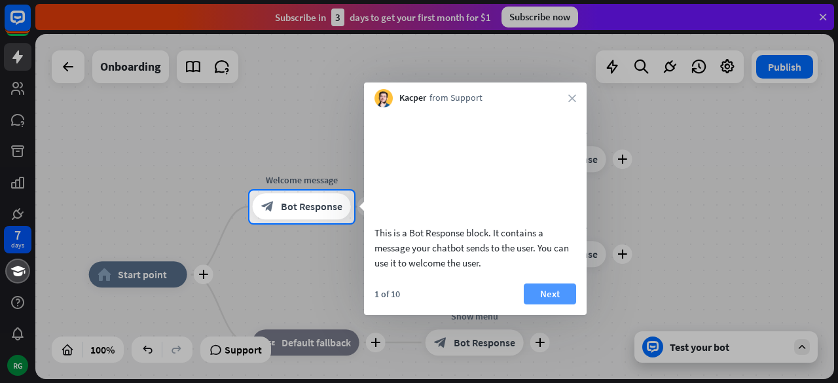
click at [550, 305] on button "Next" at bounding box center [550, 294] width 52 height 21
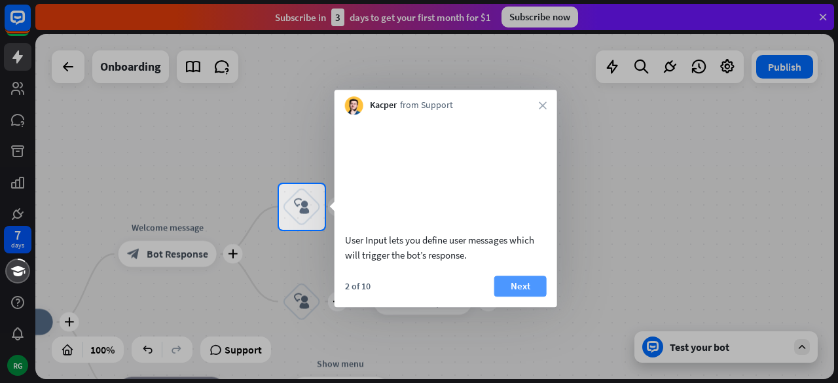
click at [516, 297] on button "Next" at bounding box center [521, 286] width 52 height 21
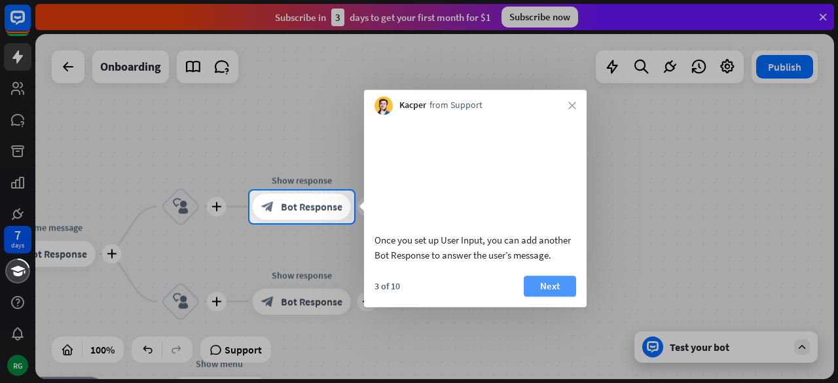
click at [540, 297] on button "Next" at bounding box center [550, 286] width 52 height 21
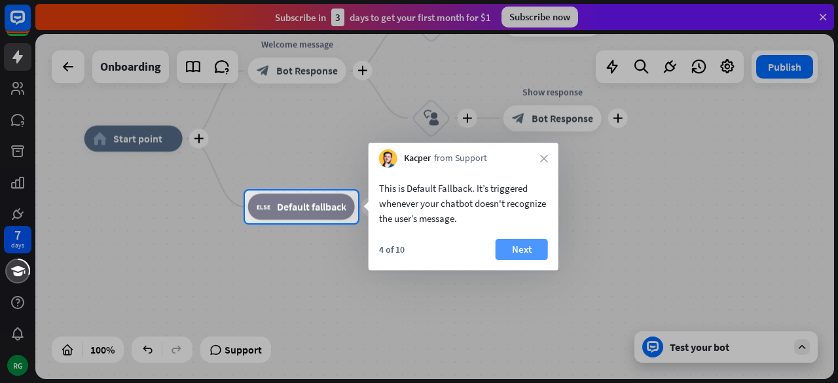
click at [524, 248] on button "Next" at bounding box center [522, 249] width 52 height 21
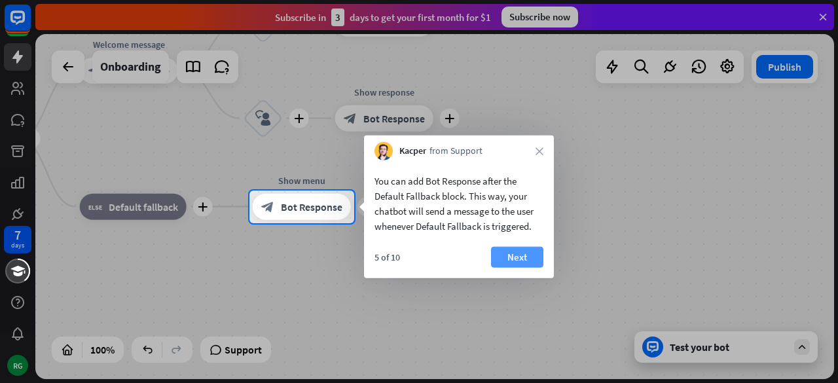
click at [527, 255] on button "Next" at bounding box center [517, 257] width 52 height 21
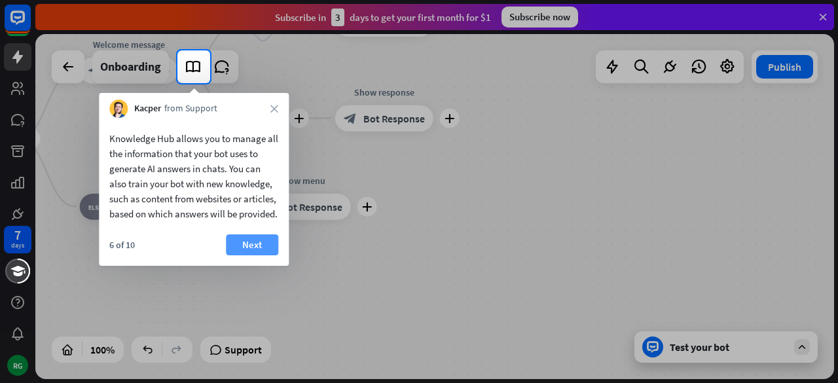
click at [252, 255] on button "Next" at bounding box center [252, 244] width 52 height 21
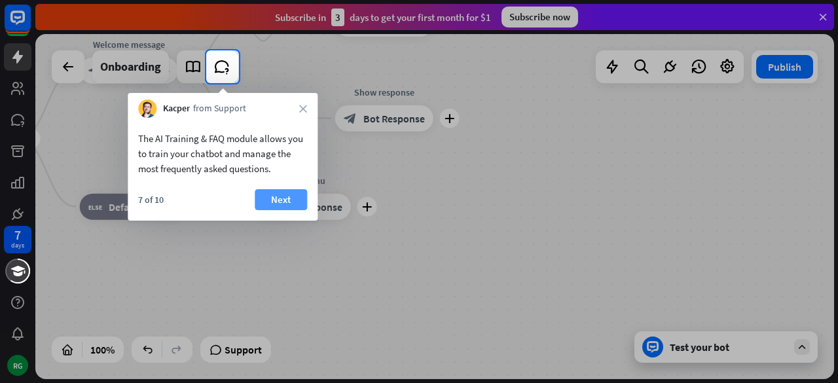
click at [277, 203] on button "Next" at bounding box center [281, 199] width 52 height 21
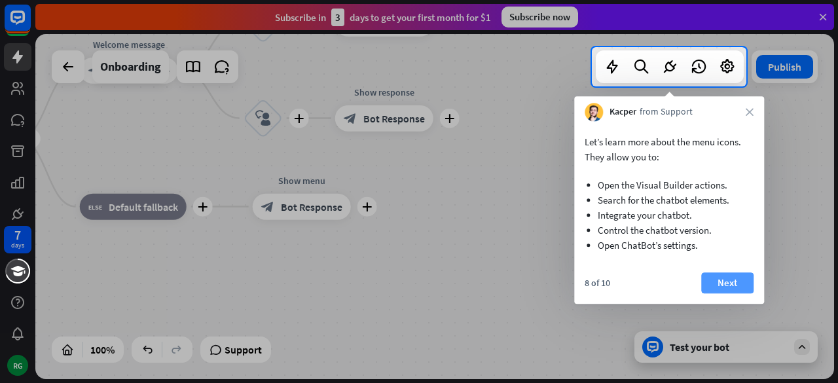
click at [718, 284] on button "Next" at bounding box center [728, 282] width 52 height 21
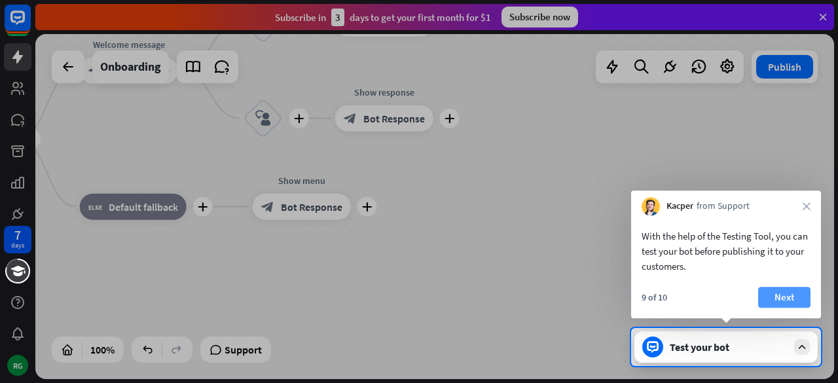
click at [791, 291] on button "Next" at bounding box center [785, 297] width 52 height 21
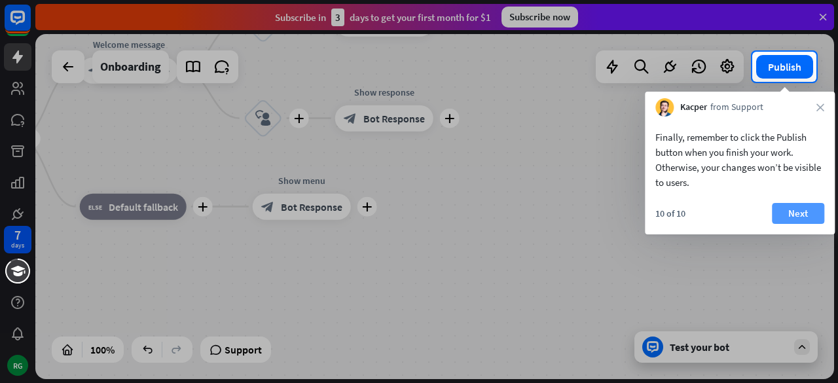
click at [796, 206] on button "Next" at bounding box center [798, 213] width 52 height 21
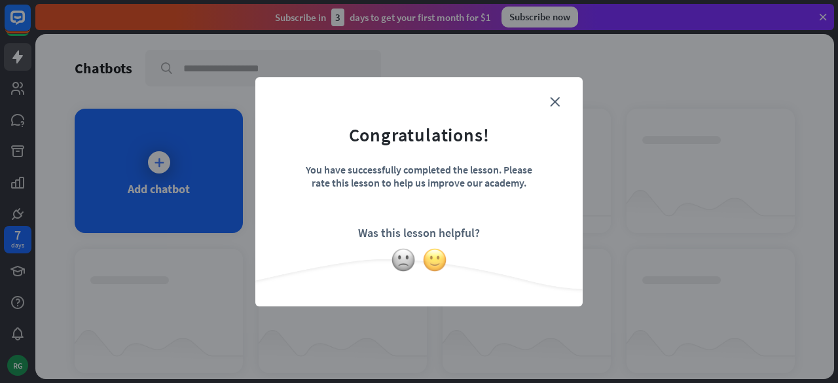
click at [439, 256] on img at bounding box center [434, 260] width 25 height 25
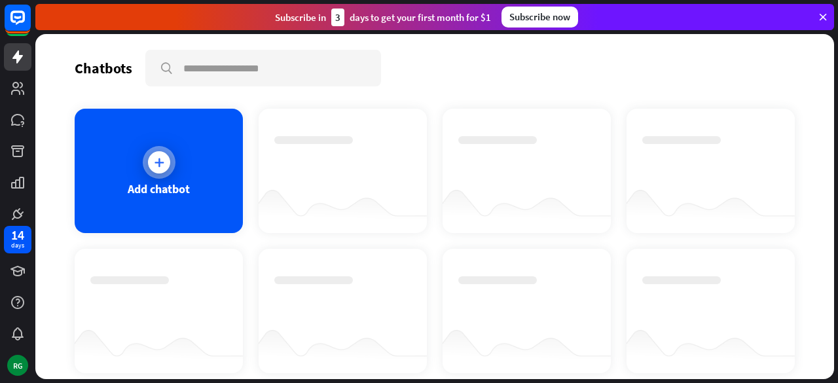
click at [187, 199] on div "Add chatbot" at bounding box center [159, 171] width 168 height 124
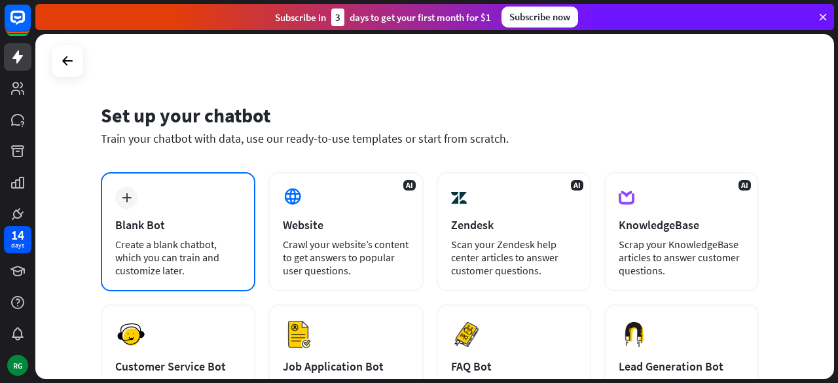
click at [206, 268] on div "Create a blank chatbot, which you can train and customize later." at bounding box center [178, 257] width 126 height 39
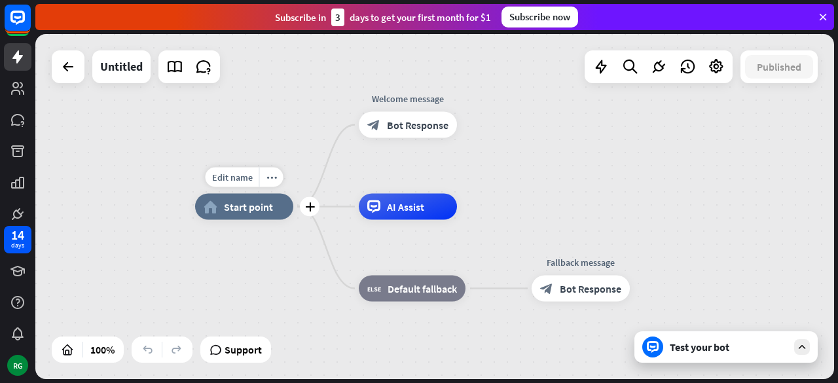
click at [225, 202] on span "Start point" at bounding box center [248, 206] width 49 height 13
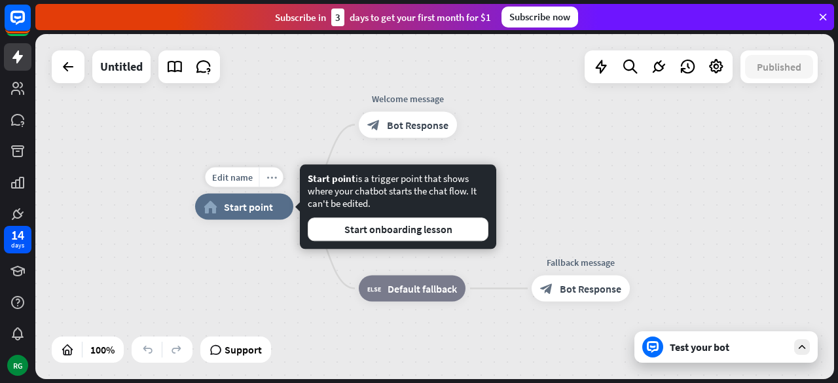
click at [274, 176] on icon "more_horiz" at bounding box center [272, 177] width 10 height 10
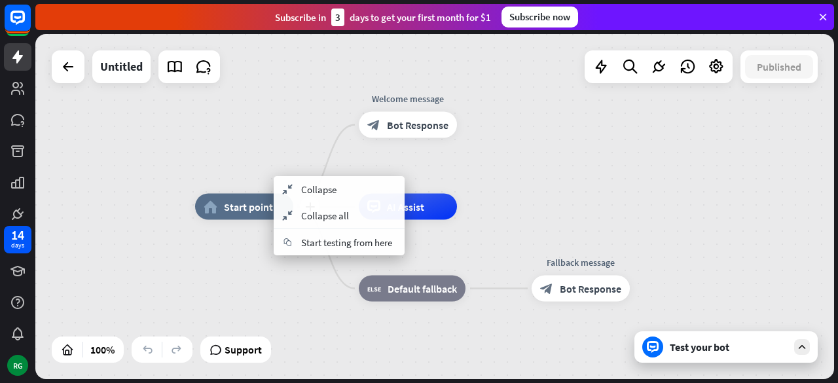
click at [246, 215] on div "home_2 Start point" at bounding box center [244, 207] width 98 height 26
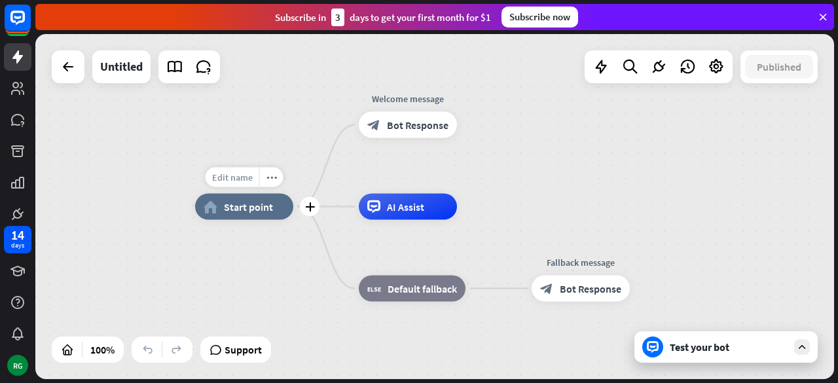
click at [231, 174] on span "Edit name" at bounding box center [232, 178] width 41 height 12
click at [263, 211] on span "Start point" at bounding box center [248, 206] width 49 height 13
click at [240, 182] on span "Edit name" at bounding box center [232, 178] width 41 height 12
type input "*"
click at [234, 176] on input "*******" at bounding box center [244, 178] width 92 height 18
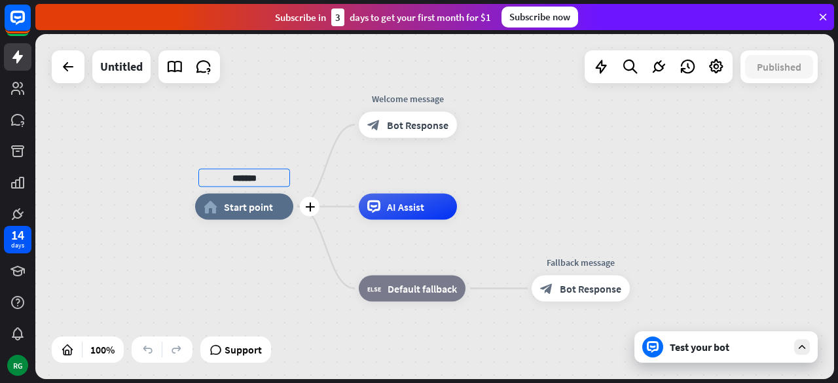
type input "*******"
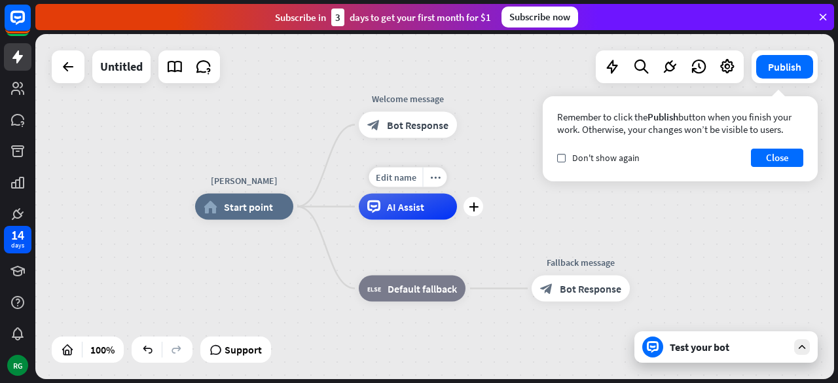
click at [405, 216] on div "AI Assist" at bounding box center [408, 207] width 98 height 26
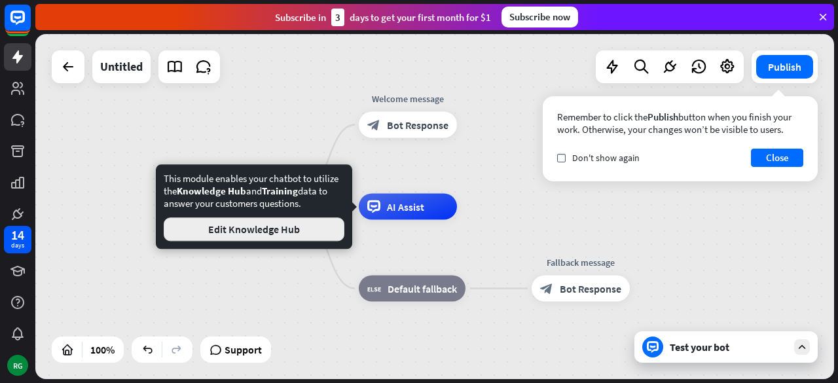
click at [269, 226] on button "Edit Knowledge Hub" at bounding box center [254, 229] width 181 height 24
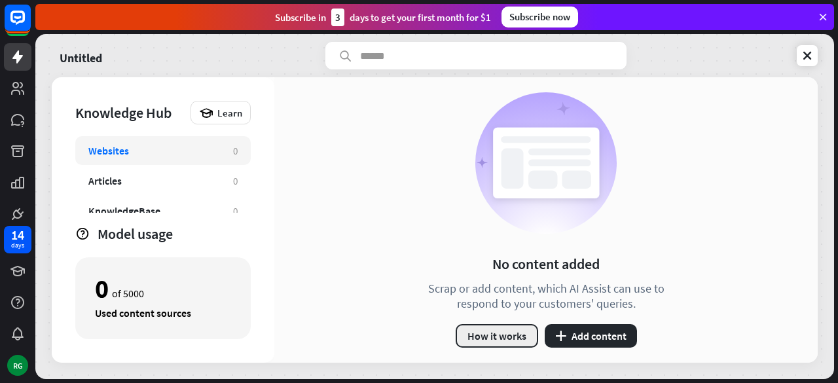
click at [513, 329] on button "How it works" at bounding box center [497, 336] width 83 height 24
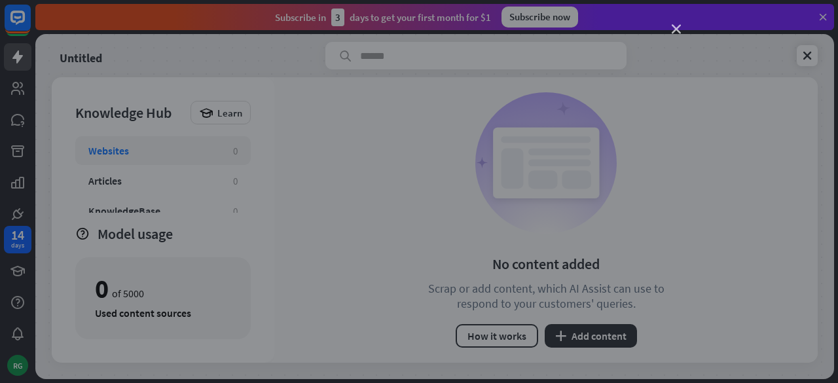
click at [677, 27] on icon "close" at bounding box center [676, 29] width 9 height 9
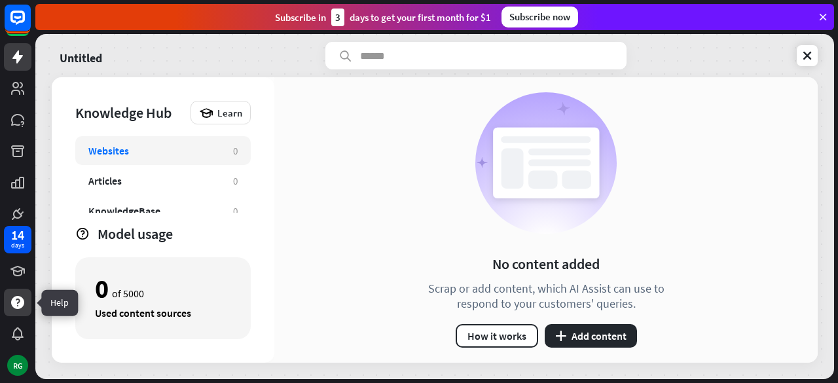
click at [20, 295] on icon at bounding box center [18, 303] width 16 height 16
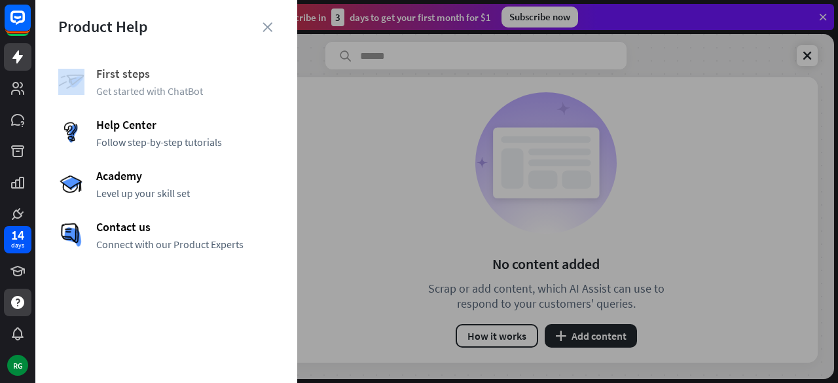
click at [86, 68] on div "First steps Get started with ChatBot" at bounding box center [166, 81] width 216 height 31
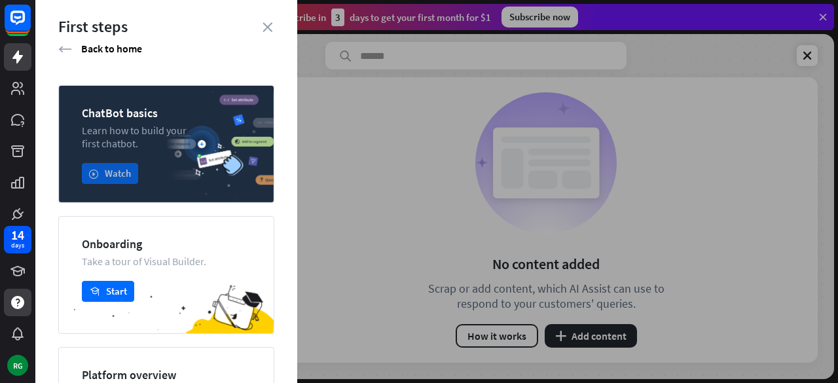
click at [120, 174] on button "play Watch" at bounding box center [110, 173] width 56 height 21
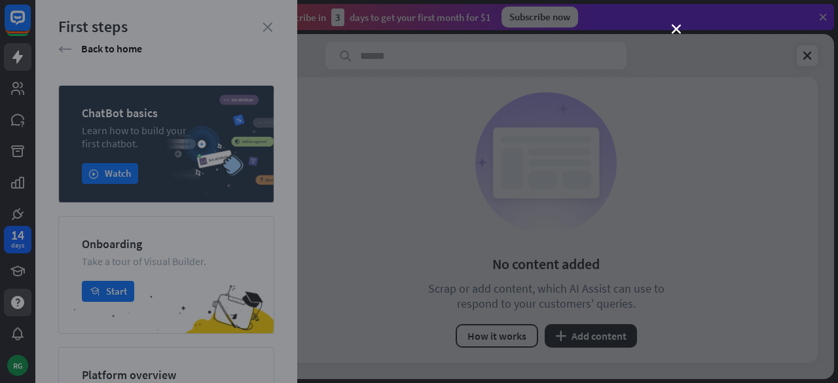
click at [665, 30] on div "close" at bounding box center [419, 191] width 838 height 383
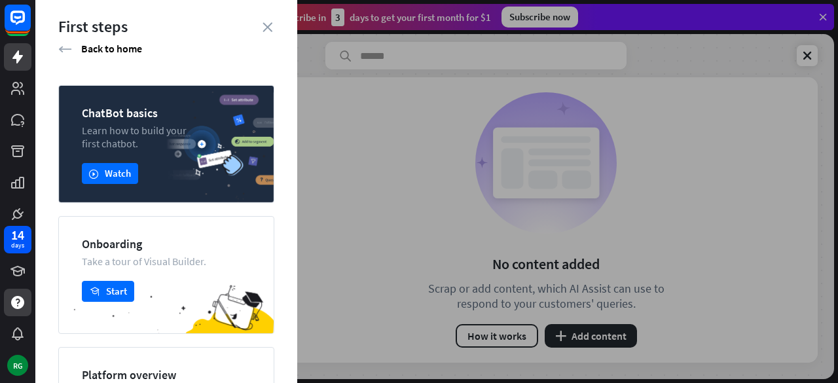
click at [812, 56] on div at bounding box center [436, 191] width 803 height 383
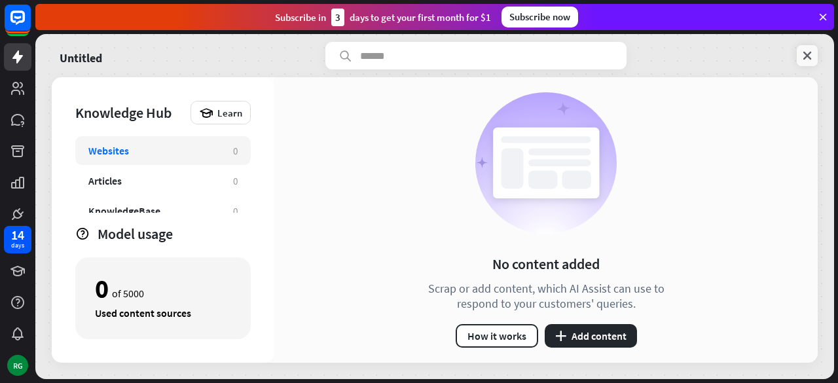
click at [801, 48] on link at bounding box center [807, 55] width 21 height 21
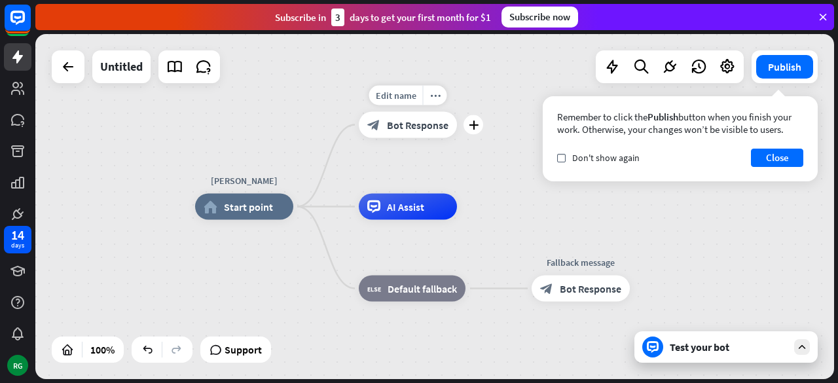
click at [438, 121] on span "Bot Response" at bounding box center [418, 125] width 62 height 13
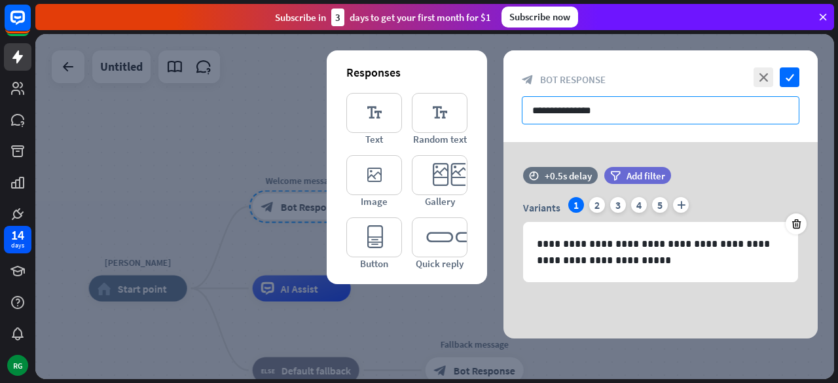
click at [575, 108] on input "**********" at bounding box center [661, 110] width 278 height 28
click at [617, 114] on input "**********" at bounding box center [661, 110] width 278 height 28
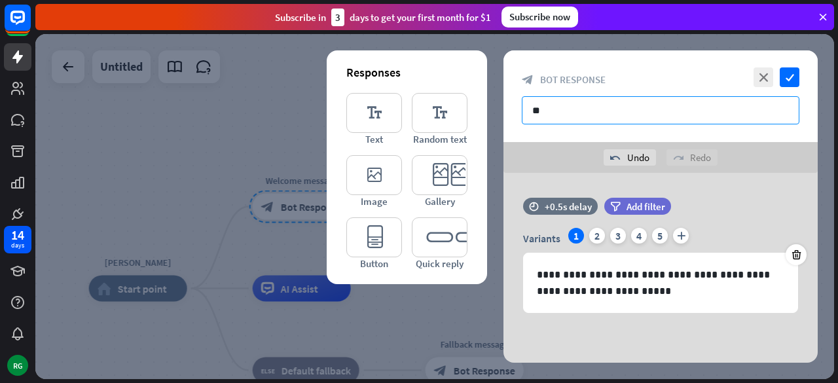
type input "*"
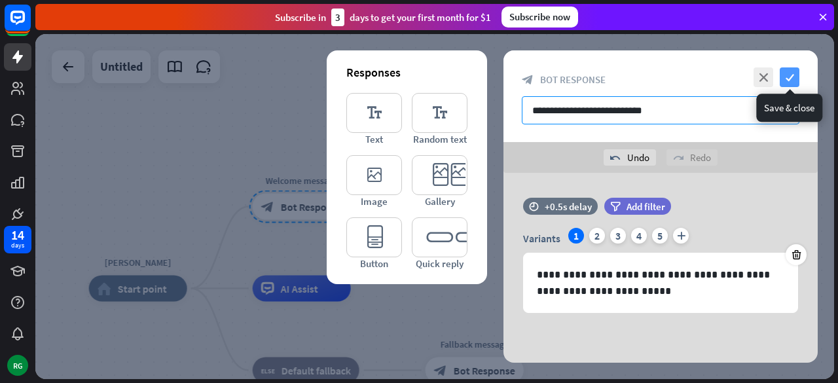
type input "**********"
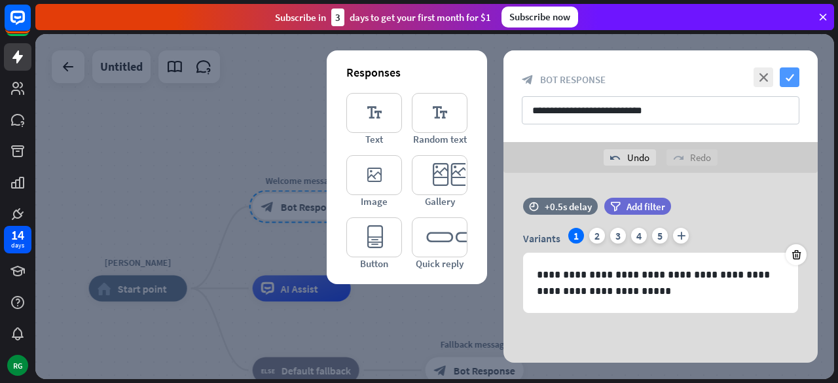
click at [793, 71] on icon "check" at bounding box center [790, 77] width 20 height 20
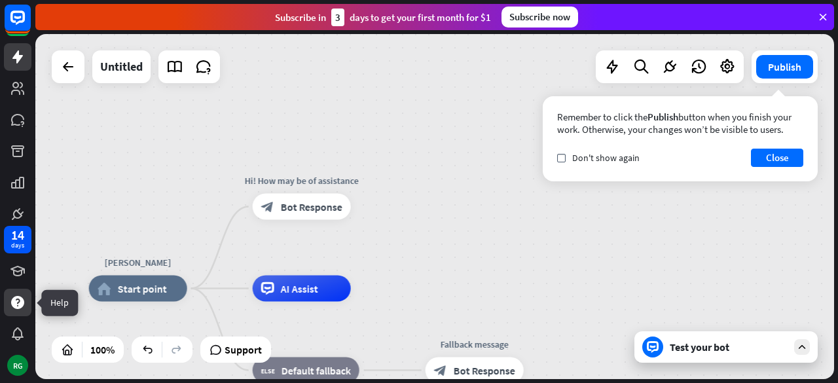
click at [20, 310] on icon at bounding box center [18, 303] width 16 height 16
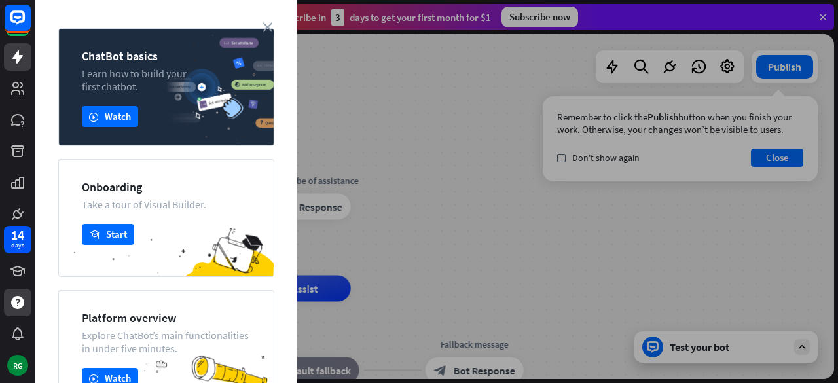
scroll to position [58, 0]
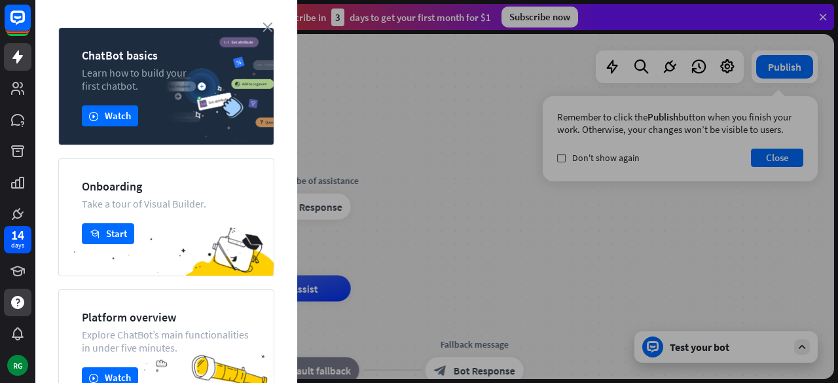
click at [263, 9] on div "First steps arrow_left Back to home ChatBot basics Learn how to build your firs…" at bounding box center [166, 191] width 262 height 383
click at [260, 29] on div "ChatBot basics Learn how to build your first chatbot. play Watch" at bounding box center [166, 87] width 216 height 118
click at [268, 24] on icon "close" at bounding box center [268, 27] width 10 height 10
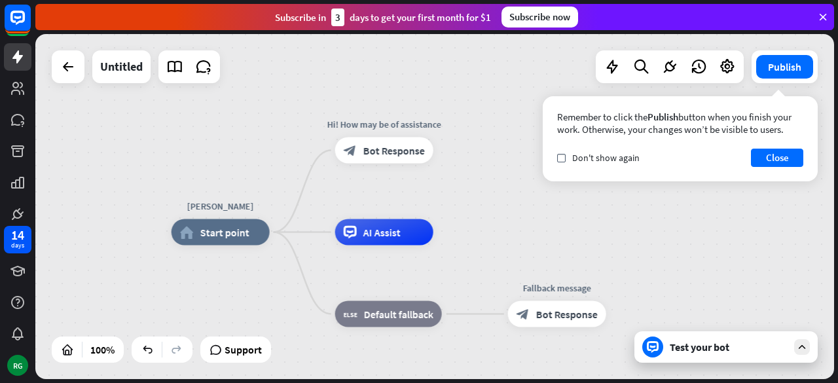
drag, startPoint x: 717, startPoint y: 234, endPoint x: 800, endPoint y: 178, distance: 99.9
click at [800, 178] on div "[PERSON_NAME] home_2 Start point Hi! How may be of assistance block_bot_respons…" at bounding box center [434, 206] width 799 height 345
click at [215, 240] on div "home_2 Start point" at bounding box center [221, 232] width 98 height 26
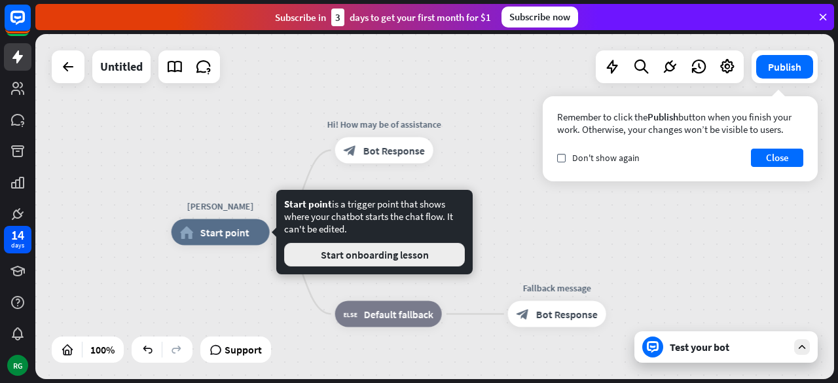
click at [363, 251] on button "Start onboarding lesson" at bounding box center [374, 255] width 181 height 24
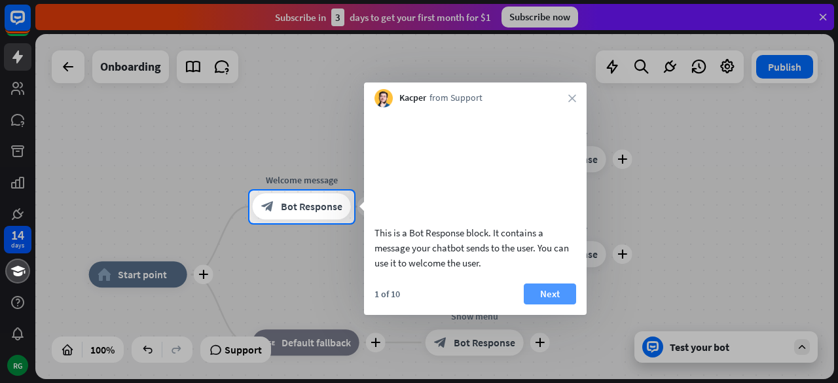
click at [538, 303] on button "Next" at bounding box center [550, 294] width 52 height 21
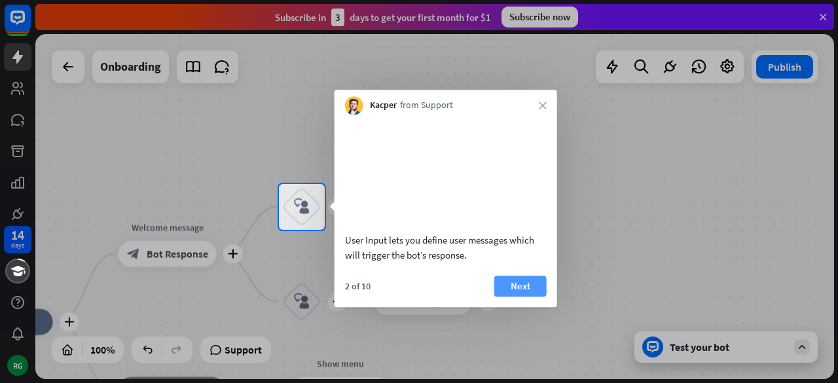
click at [537, 297] on button "Next" at bounding box center [521, 286] width 52 height 21
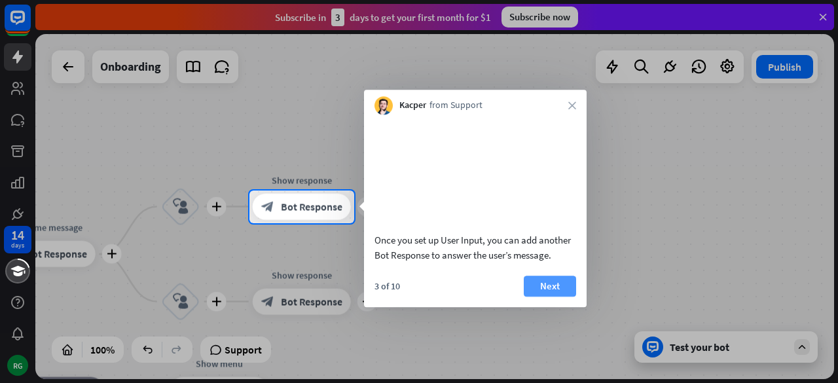
click at [546, 297] on button "Next" at bounding box center [550, 286] width 52 height 21
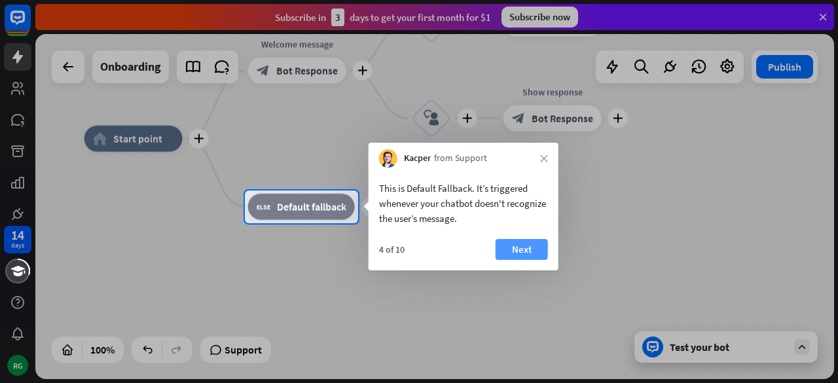
click at [524, 246] on button "Next" at bounding box center [522, 249] width 52 height 21
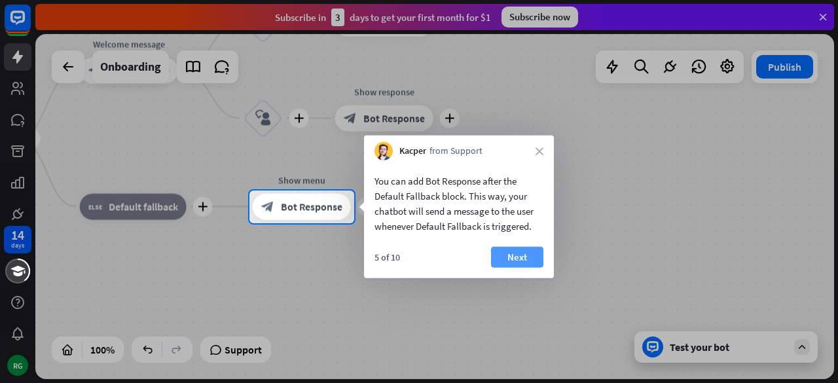
click at [509, 260] on button "Next" at bounding box center [517, 257] width 52 height 21
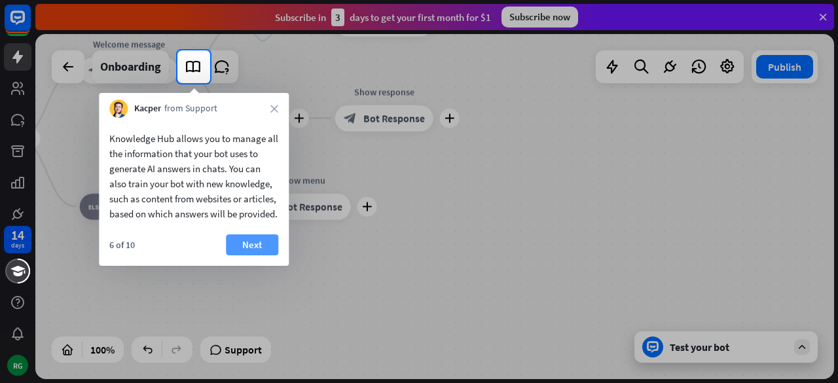
click at [248, 252] on button "Next" at bounding box center [252, 244] width 52 height 21
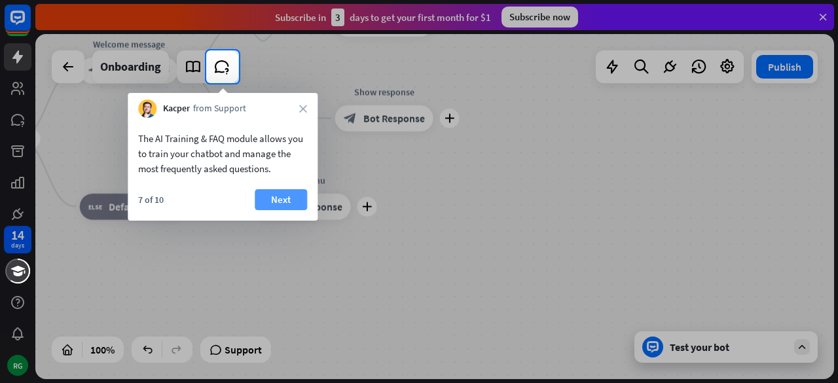
click at [276, 206] on button "Next" at bounding box center [281, 199] width 52 height 21
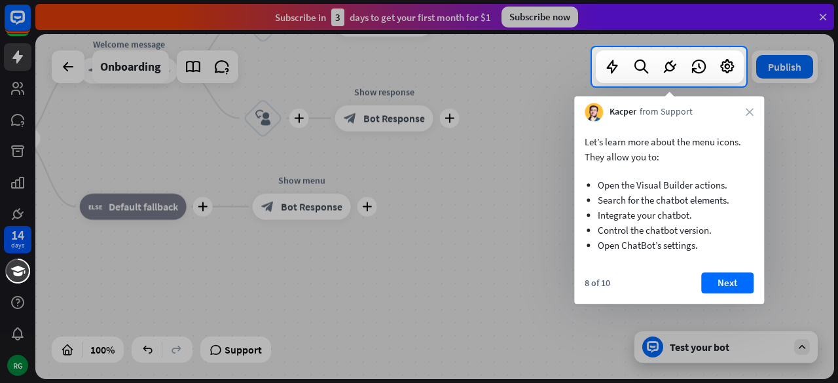
drag, startPoint x: 400, startPoint y: 103, endPoint x: 523, endPoint y: 153, distance: 133.1
click at [523, 153] on div at bounding box center [419, 234] width 838 height 297
click at [736, 278] on button "Next" at bounding box center [728, 282] width 52 height 21
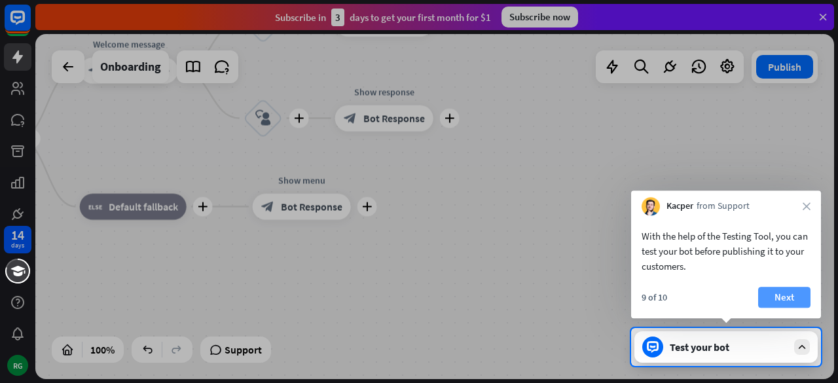
click at [778, 295] on button "Next" at bounding box center [785, 297] width 52 height 21
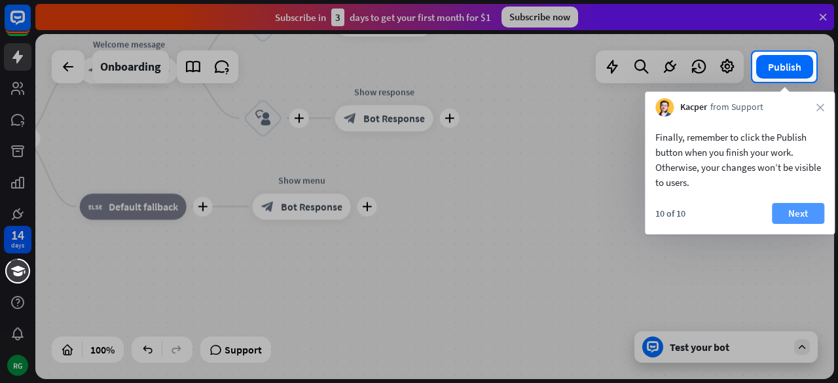
click at [789, 205] on button "Next" at bounding box center [798, 213] width 52 height 21
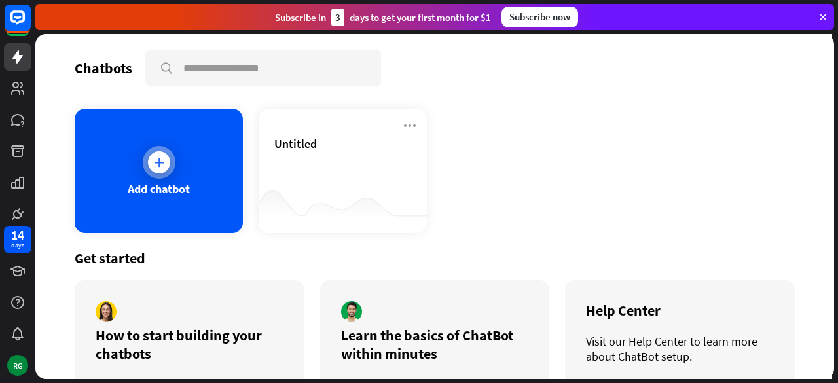
click at [191, 193] on div "Add chatbot" at bounding box center [159, 171] width 168 height 124
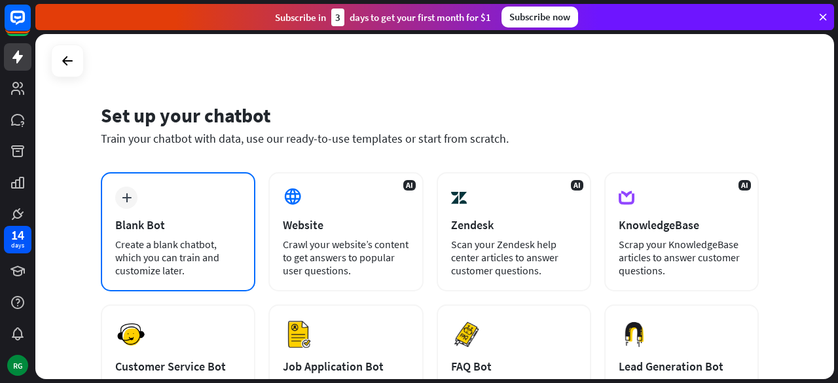
click at [149, 217] on div "Blank Bot" at bounding box center [178, 224] width 126 height 15
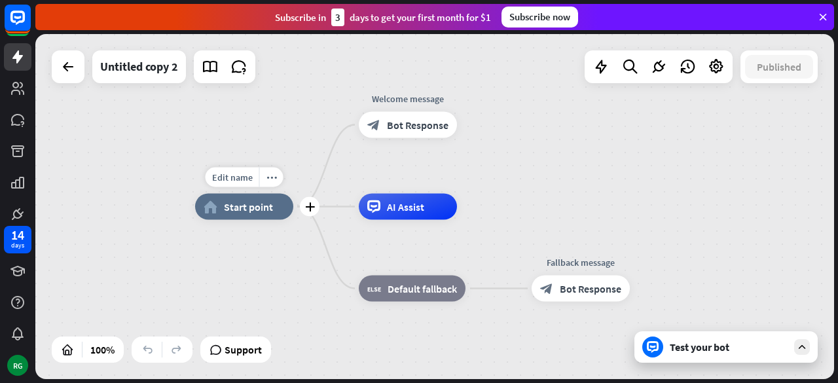
click at [237, 220] on div "Edit name more_horiz plus home_2 Start point" at bounding box center [244, 207] width 98 height 26
click at [237, 170] on div "Edit name" at bounding box center [233, 178] width 54 height 20
type input "*******"
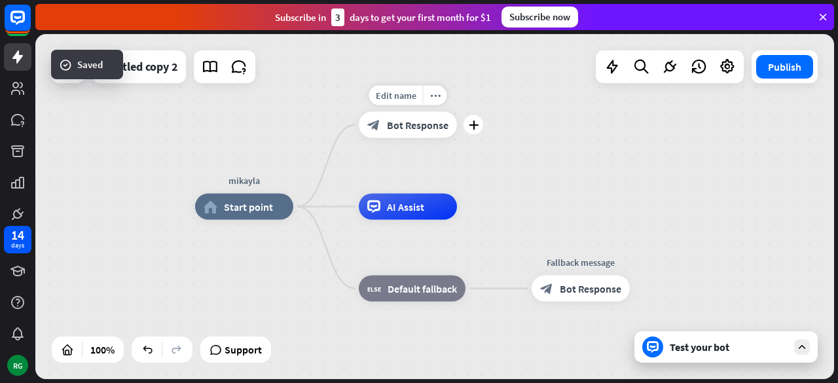
click at [418, 121] on span "Bot Response" at bounding box center [418, 125] width 62 height 13
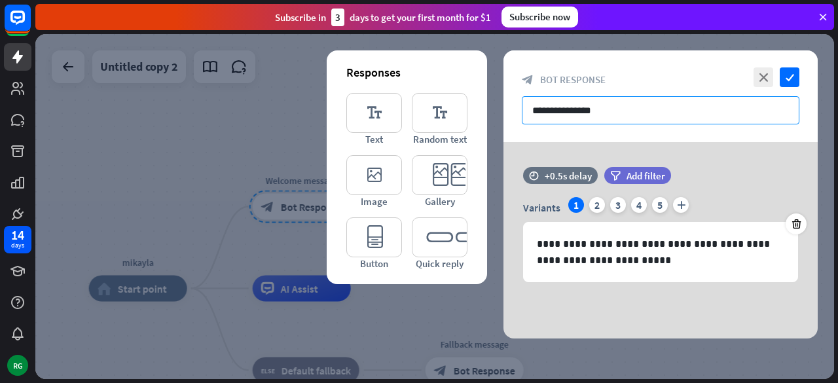
click at [546, 115] on input "**********" at bounding box center [661, 110] width 278 height 28
click at [603, 105] on input "**********" at bounding box center [661, 110] width 278 height 28
click at [610, 105] on input "**********" at bounding box center [661, 110] width 278 height 28
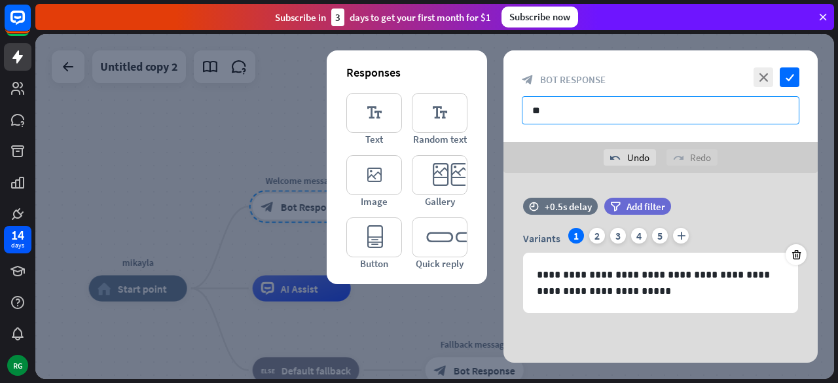
type input "*"
type input "**********"
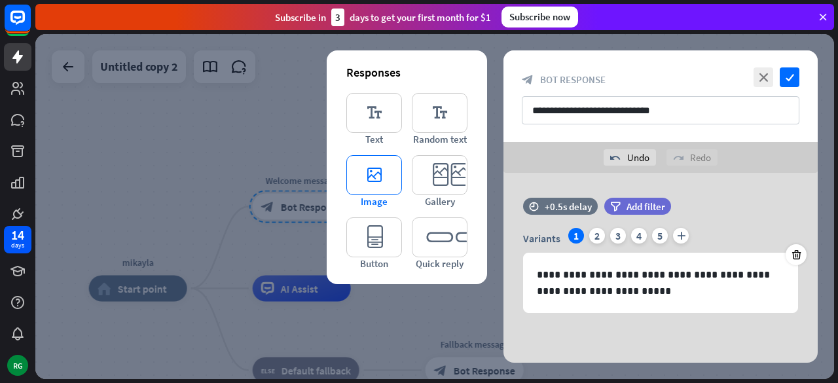
click at [367, 183] on icon "editor_image" at bounding box center [375, 175] width 56 height 40
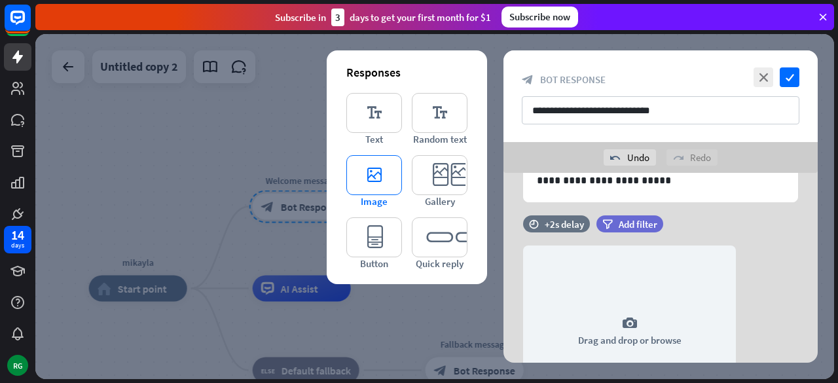
scroll to position [153, 0]
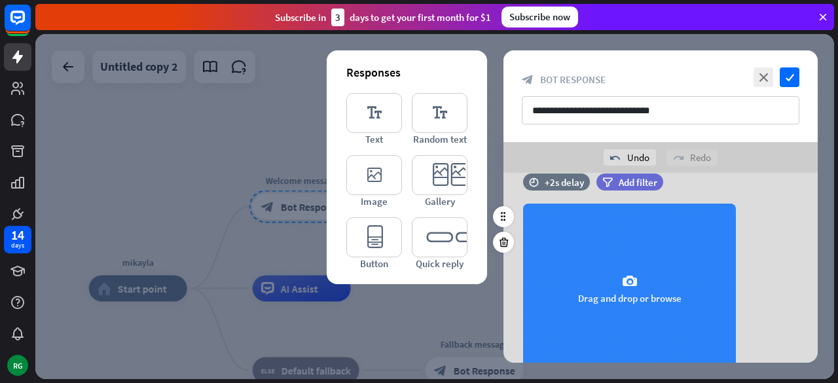
click at [641, 264] on div "camera Drag and drop or browse" at bounding box center [629, 289] width 213 height 170
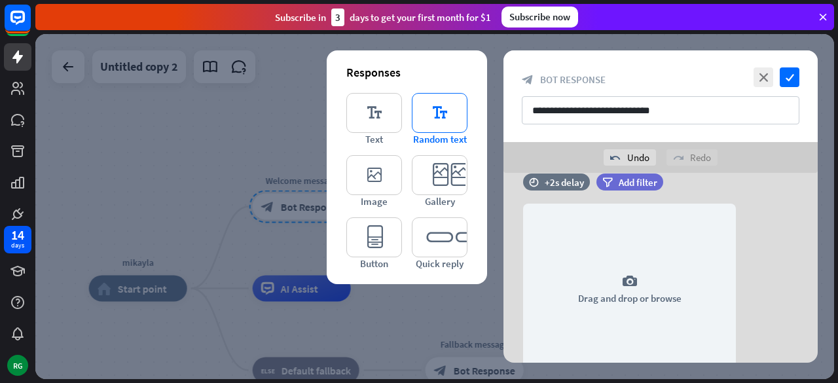
click at [432, 117] on icon "editor_text" at bounding box center [440, 113] width 56 height 40
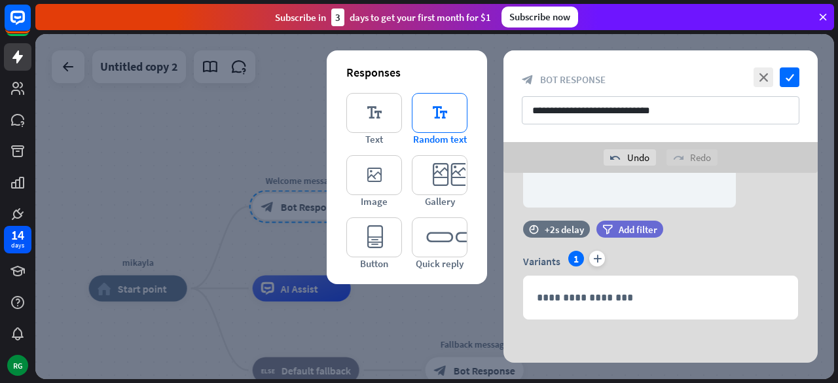
scroll to position [320, 0]
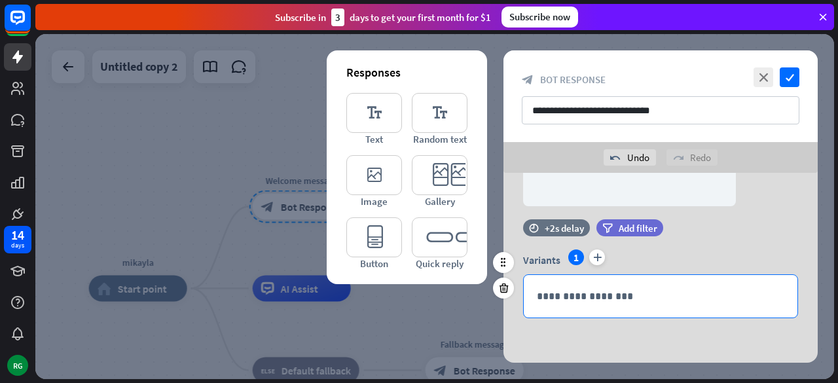
click at [608, 315] on div "**********" at bounding box center [661, 296] width 274 height 43
click at [743, 218] on div "time +2s delay filter Add filter camera Drag and drop or browse" at bounding box center [661, 113] width 314 height 214
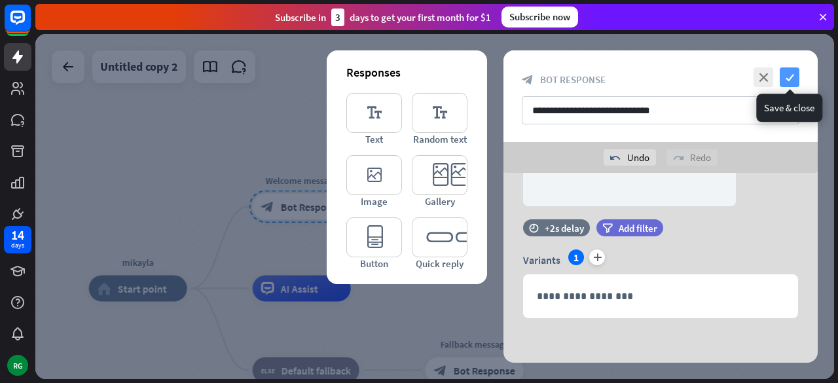
click at [796, 73] on icon "check" at bounding box center [790, 77] width 20 height 20
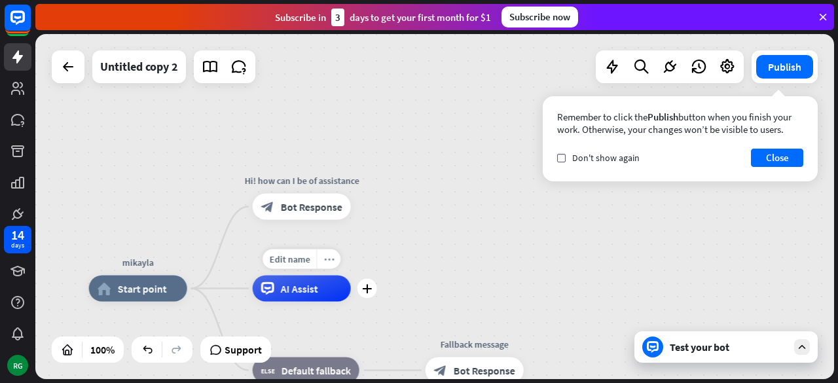
click at [335, 260] on div "more_horiz" at bounding box center [328, 260] width 24 height 20
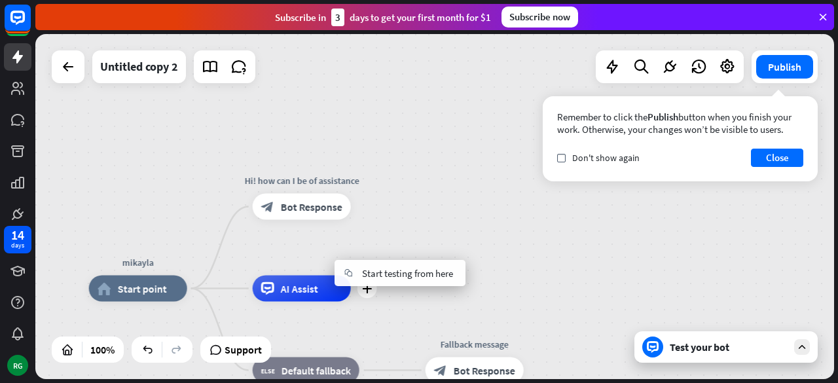
click at [351, 302] on div "plus AI Assist" at bounding box center [302, 289] width 98 height 26
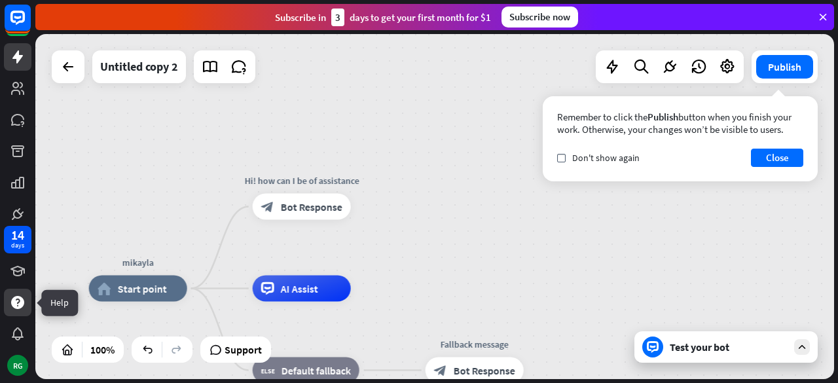
click at [12, 291] on div at bounding box center [18, 303] width 28 height 28
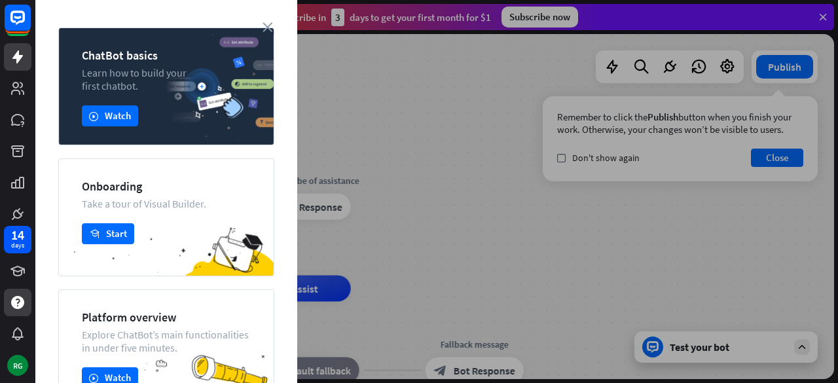
click at [10, 71] on div at bounding box center [17, 111] width 35 height 222
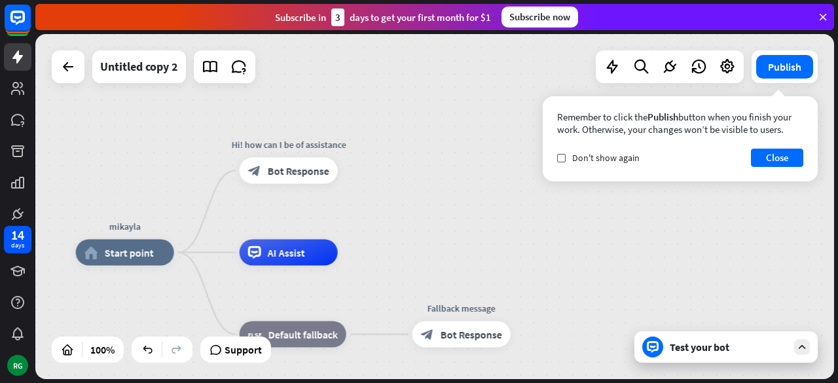
drag, startPoint x: 572, startPoint y: 260, endPoint x: 559, endPoint y: 224, distance: 38.3
click at [559, 224] on div "mikayla home_2 Start point Hi! how can I be of assistance block_bot_response Bo…" at bounding box center [434, 206] width 799 height 345
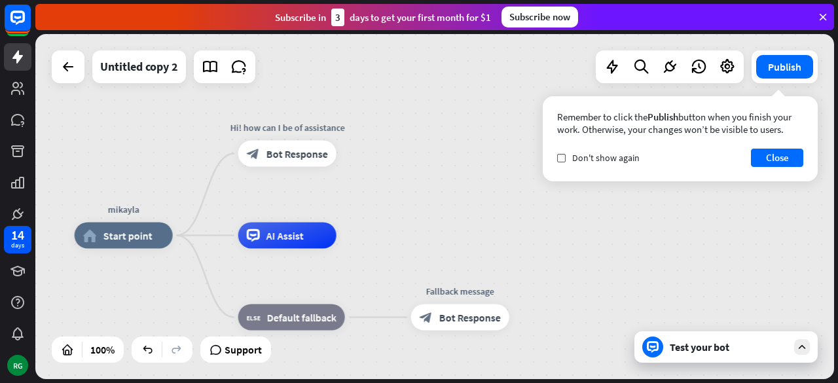
drag, startPoint x: 688, startPoint y: 230, endPoint x: 687, endPoint y: 218, distance: 11.8
click at [687, 218] on div "mikayla home_2 Start point Hi! how can I be of assistance block_bot_response Bo…" at bounding box center [434, 206] width 799 height 345
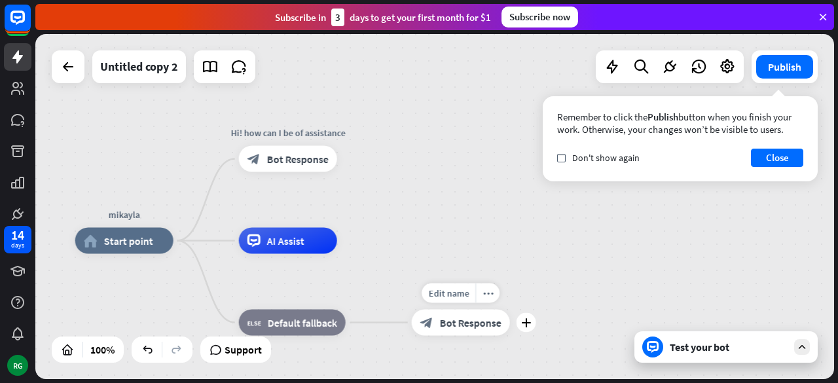
click at [451, 318] on span "Bot Response" at bounding box center [471, 322] width 62 height 13
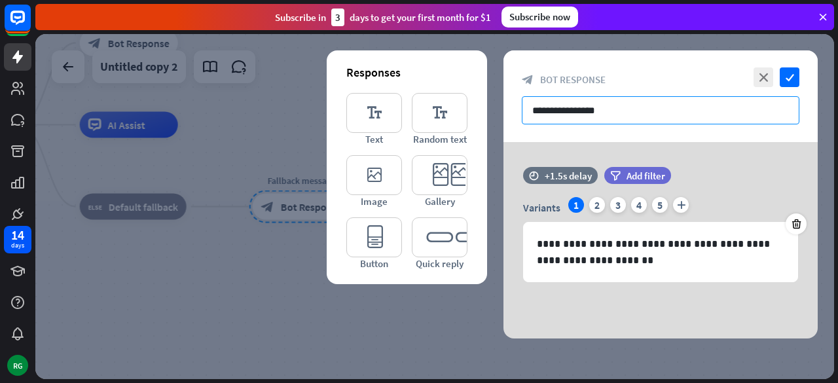
click at [606, 110] on input "**********" at bounding box center [661, 110] width 278 height 28
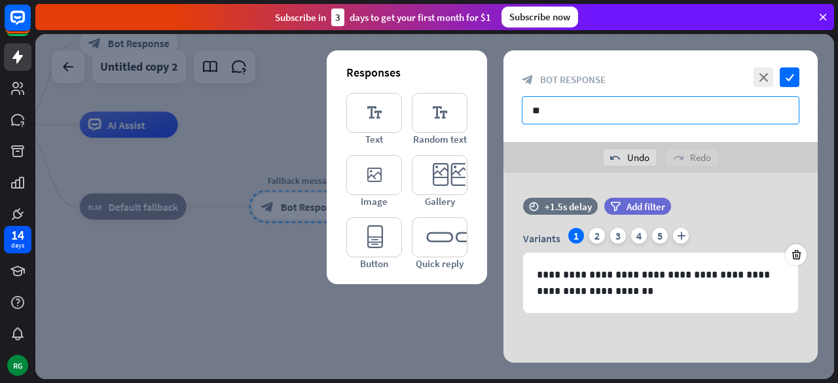
type input "*"
click at [684, 111] on input "**********" at bounding box center [661, 110] width 278 height 28
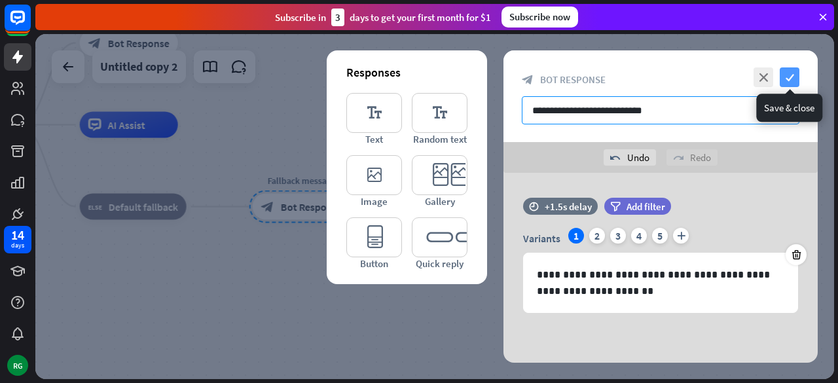
type input "**********"
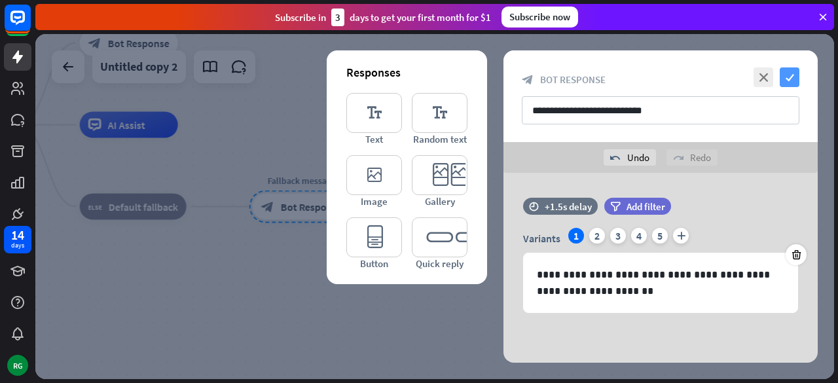
click at [791, 78] on icon "check" at bounding box center [790, 77] width 20 height 20
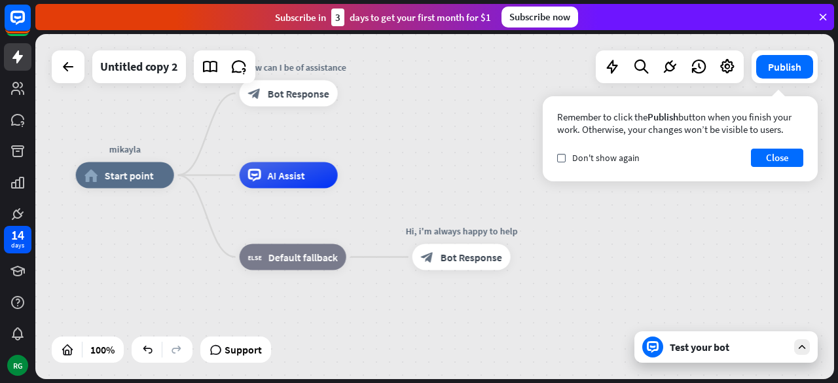
drag, startPoint x: 282, startPoint y: 261, endPoint x: 441, endPoint y: 320, distance: 170.0
click at [441, 320] on div "[PERSON_NAME] home_2 Start point Hi! how can I be of assistance block_bot_respo…" at bounding box center [475, 348] width 799 height 345
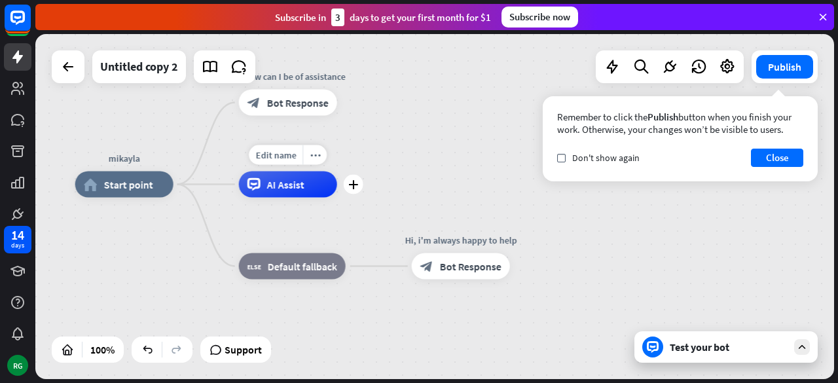
click at [299, 179] on span "AI Assist" at bounding box center [285, 184] width 37 height 13
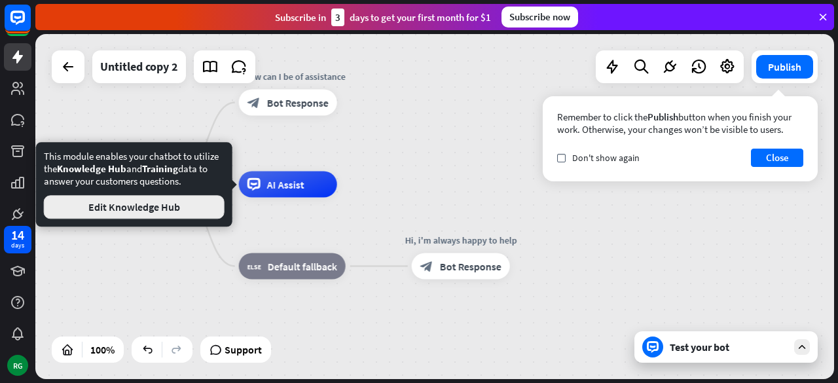
click at [134, 212] on button "Edit Knowledge Hub" at bounding box center [134, 207] width 181 height 24
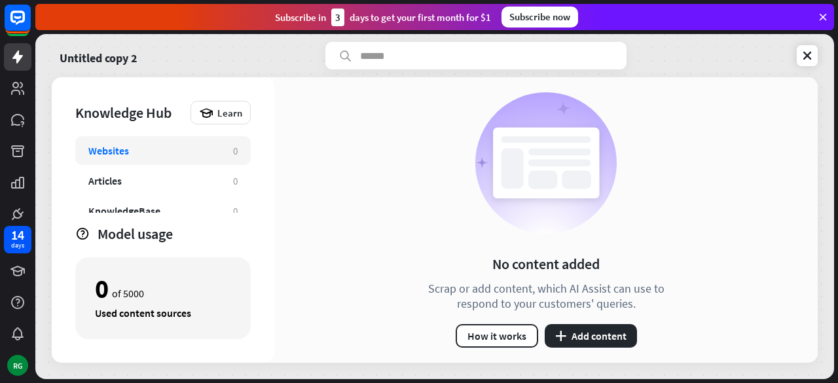
click at [208, 159] on div "Websites 0" at bounding box center [163, 150] width 176 height 29
click at [183, 147] on div "Websites" at bounding box center [154, 150] width 132 height 13
drag, startPoint x: 299, startPoint y: 159, endPoint x: 287, endPoint y: 159, distance: 11.8
drag, startPoint x: 287, startPoint y: 159, endPoint x: 231, endPoint y: 160, distance: 55.7
click at [231, 160] on div "Websites 0" at bounding box center [163, 150] width 176 height 29
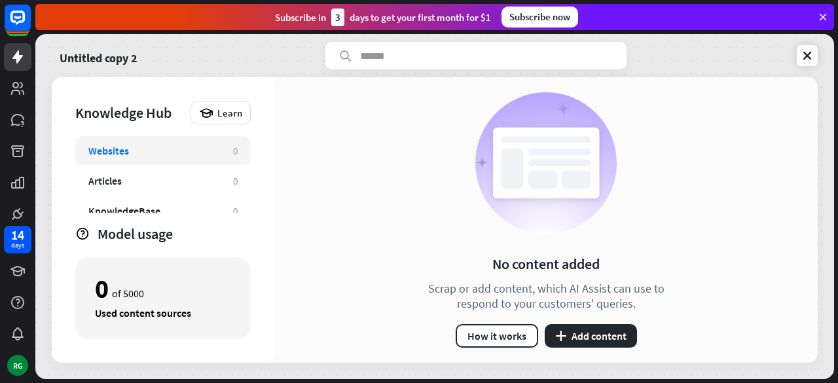
click at [231, 159] on div "Websites 0" at bounding box center [163, 150] width 176 height 29
click at [232, 151] on div "Websites 0" at bounding box center [163, 150] width 176 height 29
click at [521, 329] on button "How it works" at bounding box center [497, 336] width 83 height 24
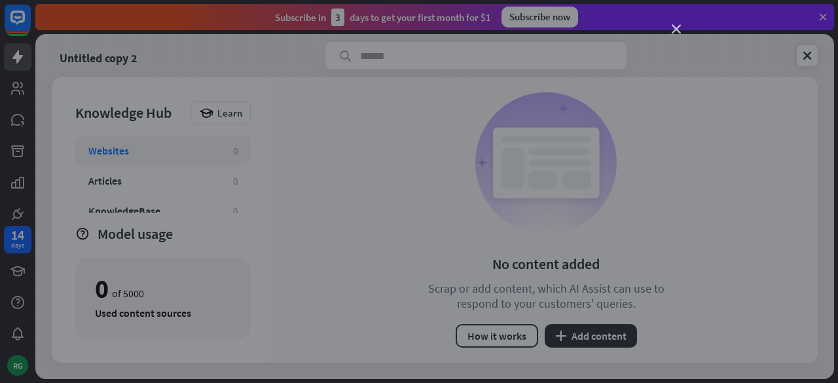
click at [676, 28] on icon "close" at bounding box center [676, 29] width 9 height 9
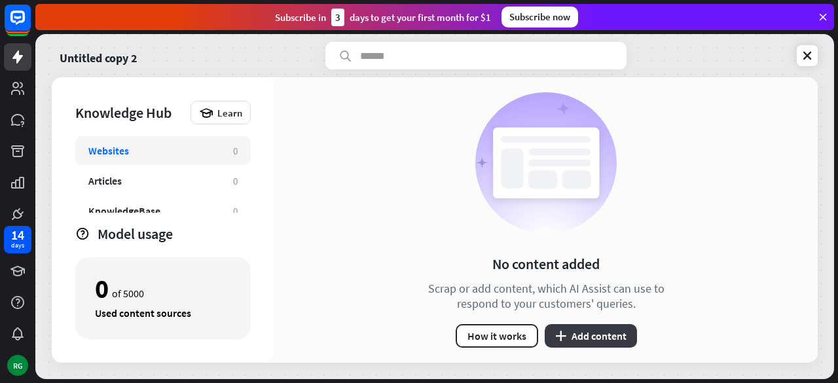
click at [609, 339] on button "plus Add content" at bounding box center [591, 336] width 92 height 24
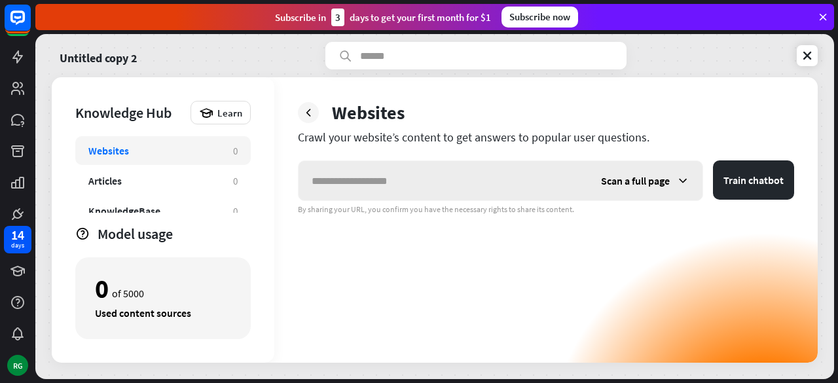
click at [662, 183] on span "Scan a full page" at bounding box center [635, 180] width 69 height 13
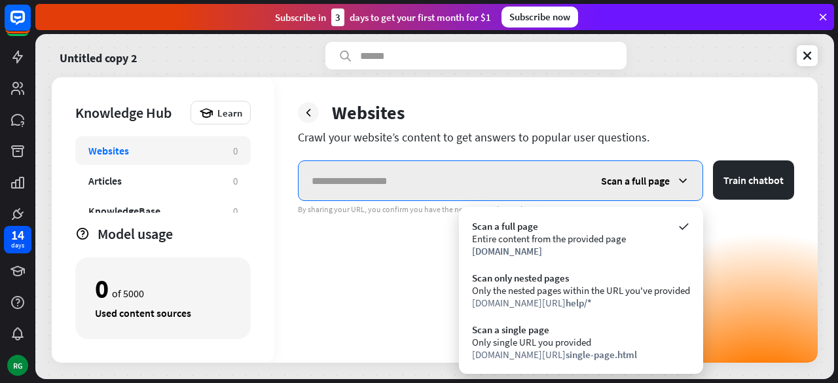
click at [499, 184] on input "text" at bounding box center [444, 180] width 290 height 39
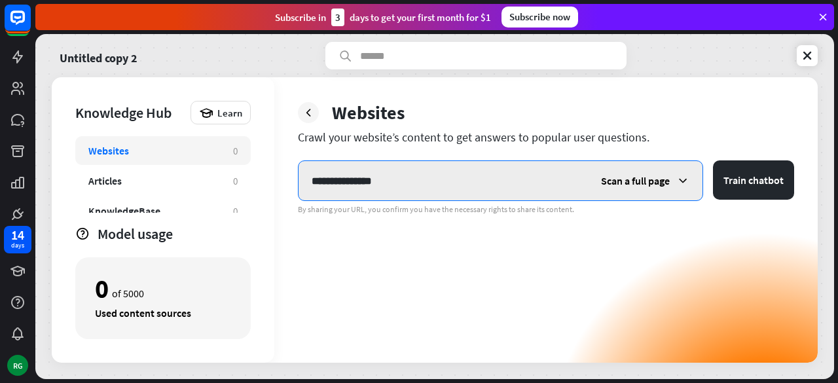
click at [713, 160] on button "Train chatbot" at bounding box center [753, 179] width 81 height 39
type input "*"
paste input "**********"
type input "**********"
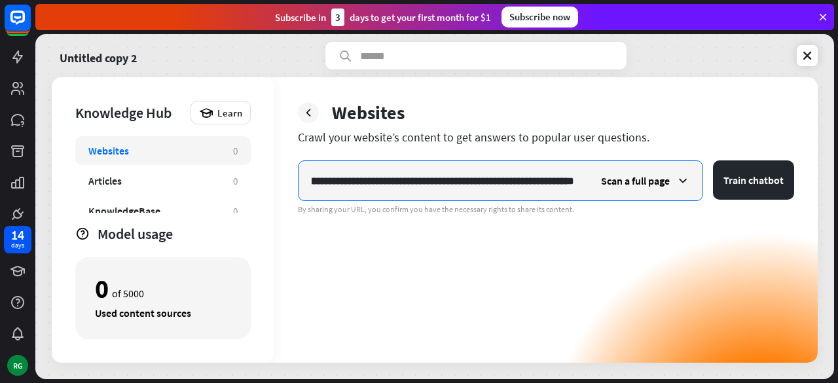
click at [713, 160] on button "Train chatbot" at bounding box center [753, 179] width 81 height 39
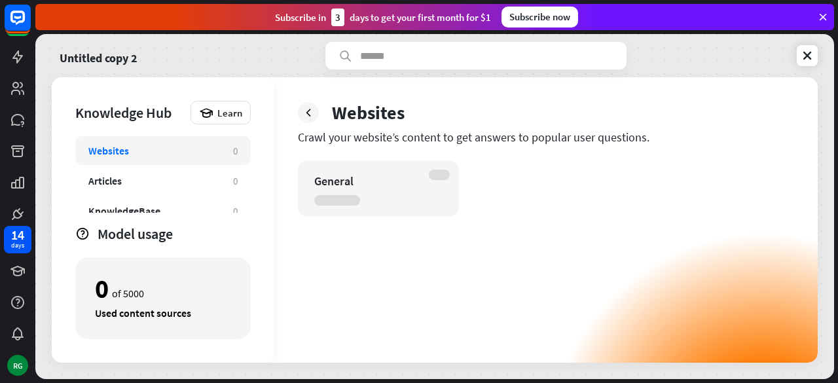
click at [208, 195] on div "Websites 0 Articles 0 KnowledgeBase 0 Zendesk 0 Files BETA 0" at bounding box center [163, 174] width 176 height 77
click at [202, 189] on div "Articles 0" at bounding box center [163, 180] width 176 height 29
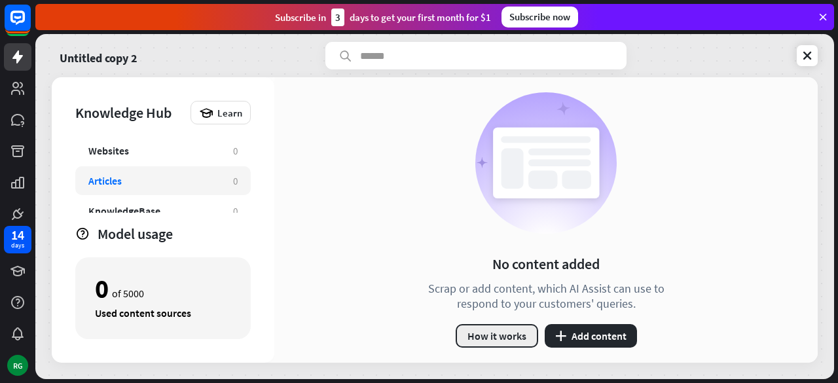
click at [511, 335] on button "How it works" at bounding box center [497, 336] width 83 height 24
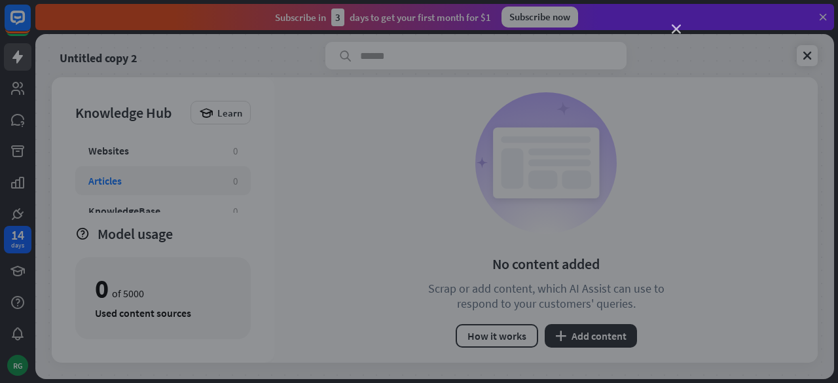
click at [672, 28] on icon "close" at bounding box center [676, 29] width 9 height 9
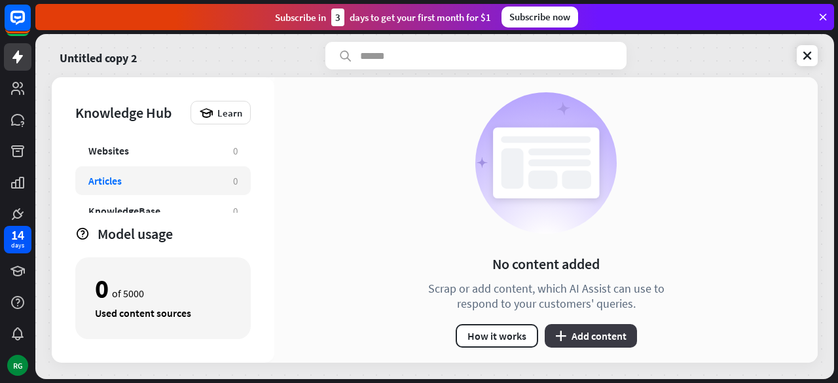
click at [597, 327] on button "plus Add content" at bounding box center [591, 336] width 92 height 24
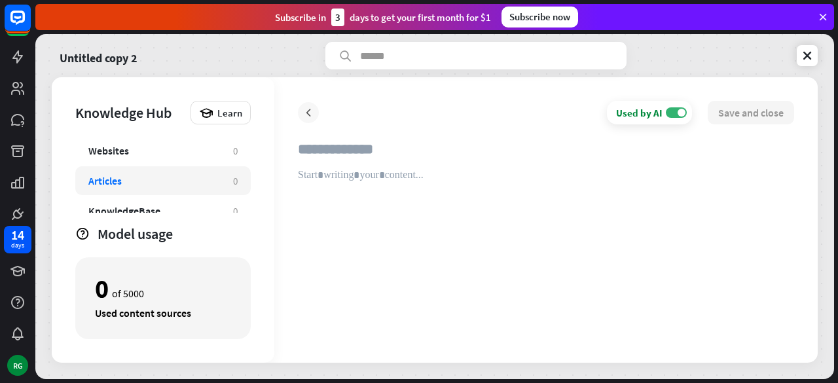
click at [307, 112] on icon at bounding box center [308, 112] width 13 height 13
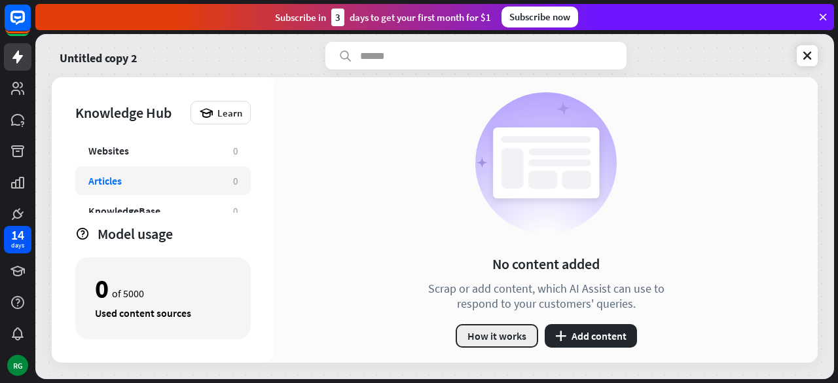
click at [494, 330] on button "How it works" at bounding box center [497, 336] width 83 height 24
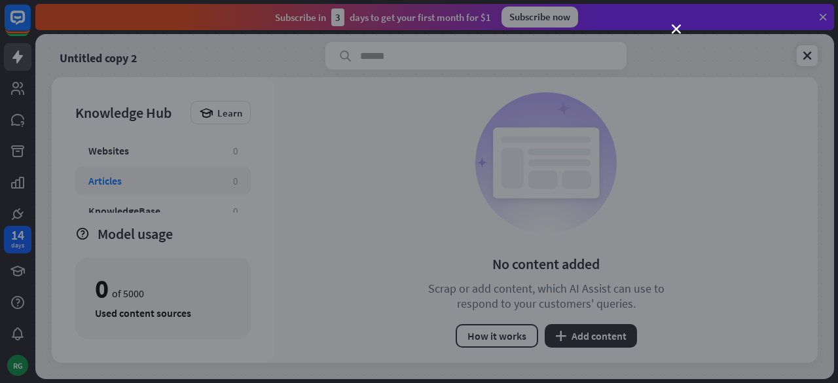
click at [669, 31] on div "close" at bounding box center [419, 191] width 838 height 383
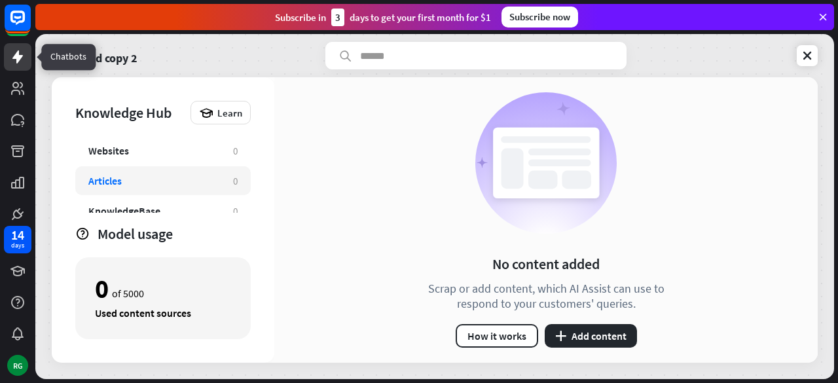
click at [10, 61] on icon at bounding box center [18, 57] width 16 height 16
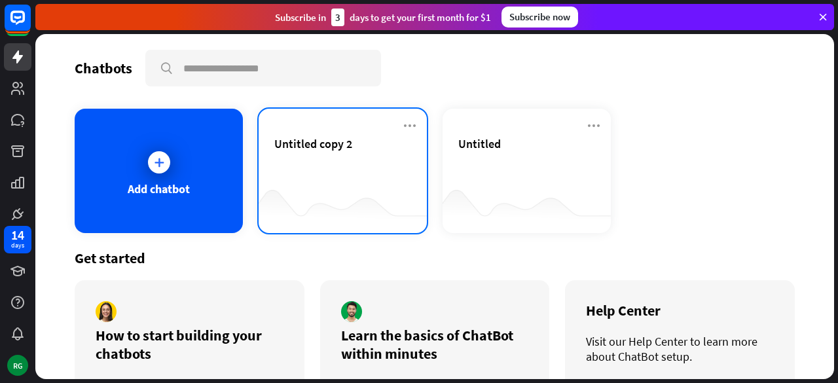
click at [354, 137] on div "Untitled copy 2" at bounding box center [342, 143] width 137 height 15
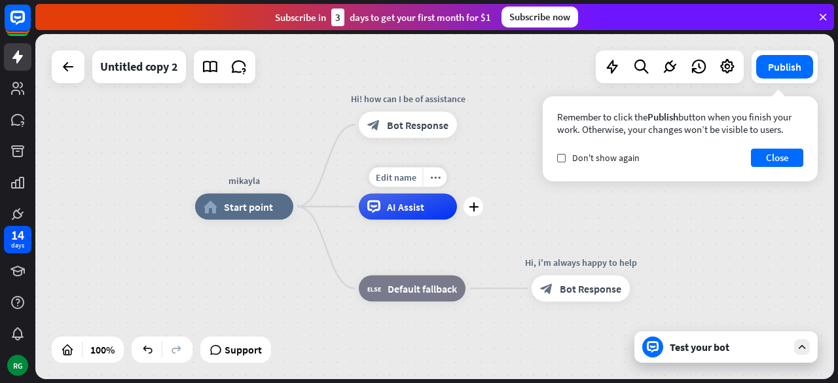
click at [395, 208] on span "AI Assist" at bounding box center [405, 206] width 37 height 13
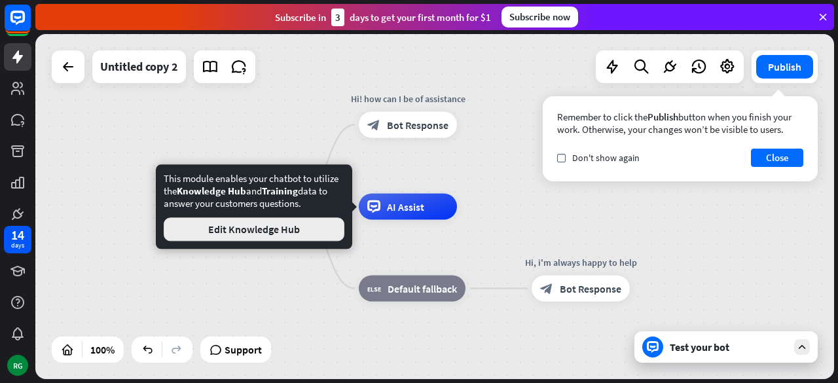
click at [257, 235] on button "Edit Knowledge Hub" at bounding box center [254, 229] width 181 height 24
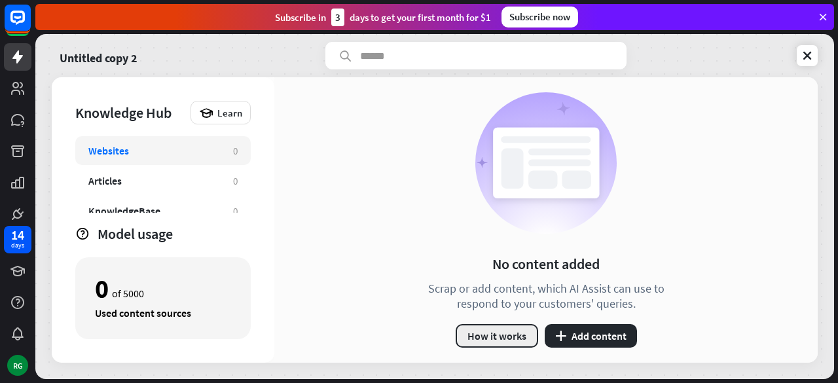
click at [508, 327] on button "How it works" at bounding box center [497, 336] width 83 height 24
click at [681, 28] on div "close" at bounding box center [419, 191] width 838 height 383
